Goal: Transaction & Acquisition: Obtain resource

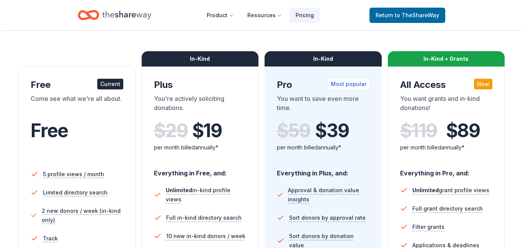
scroll to position [98, 0]
click at [121, 15] on icon "Home" at bounding box center [126, 15] width 49 height 16
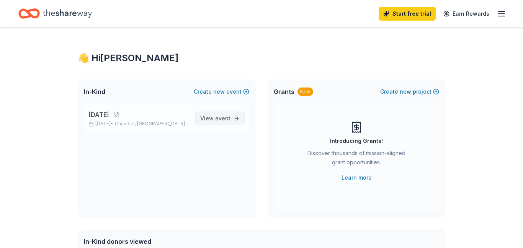
click at [232, 119] on link "View event" at bounding box center [219, 119] width 49 height 14
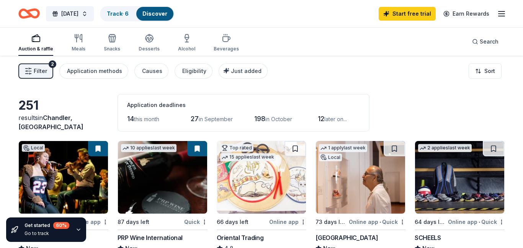
scroll to position [57, 0]
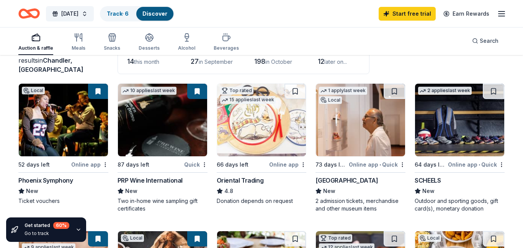
click at [76, 105] on img at bounding box center [63, 120] width 89 height 73
click at [93, 139] on img at bounding box center [63, 120] width 89 height 73
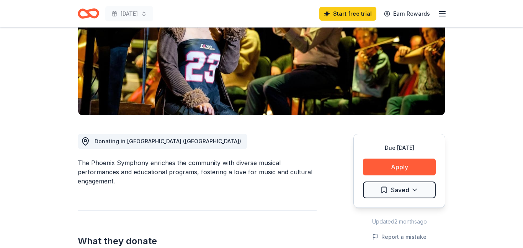
scroll to position [135, 0]
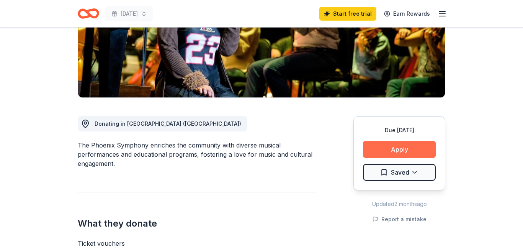
click at [393, 145] on button "Apply" at bounding box center [399, 149] width 73 height 17
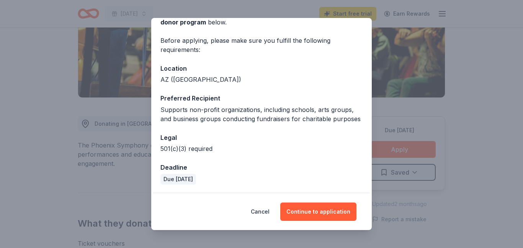
scroll to position [47, 0]
click at [319, 214] on button "Continue to application" at bounding box center [318, 212] width 76 height 18
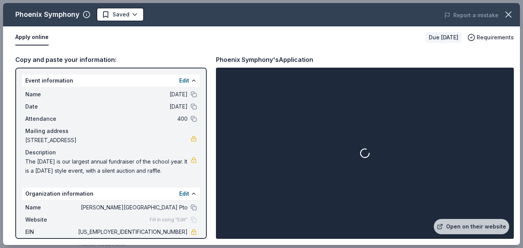
scroll to position [47, 0]
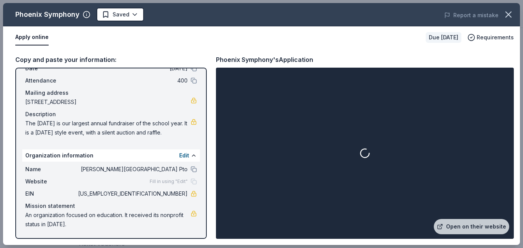
drag, startPoint x: 160, startPoint y: 193, endPoint x: 188, endPoint y: 194, distance: 28.8
click at [188, 194] on div "EIN [US_EMPLOYER_IDENTIFICATION_NUMBER]" at bounding box center [111, 194] width 172 height 9
click at [464, 221] on link "Open on their website" at bounding box center [471, 226] width 75 height 15
